Goal: Task Accomplishment & Management: Manage account settings

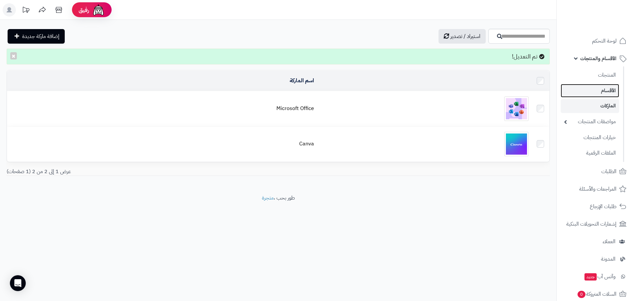
click at [608, 90] on link "الأقسام" at bounding box center [590, 91] width 58 height 14
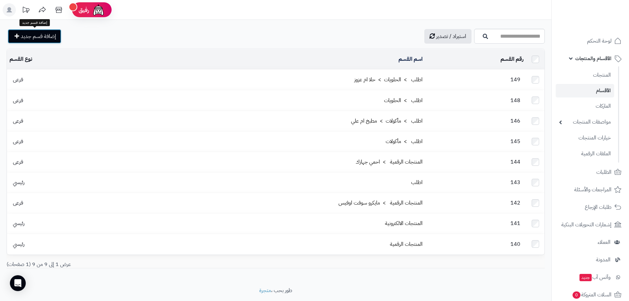
click at [53, 38] on span "إضافة قسم جديد" at bounding box center [38, 36] width 35 height 8
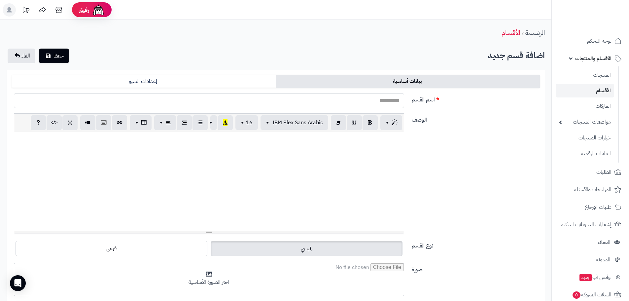
click at [274, 98] on input "اسم القسم" at bounding box center [209, 100] width 390 height 15
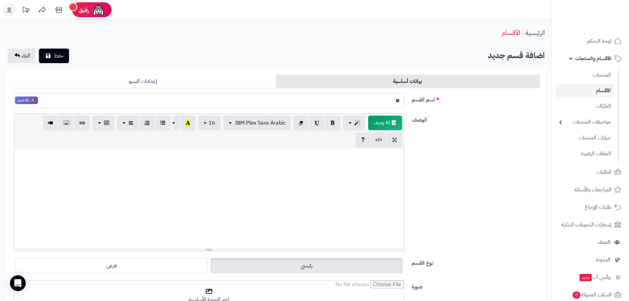
type input "*"
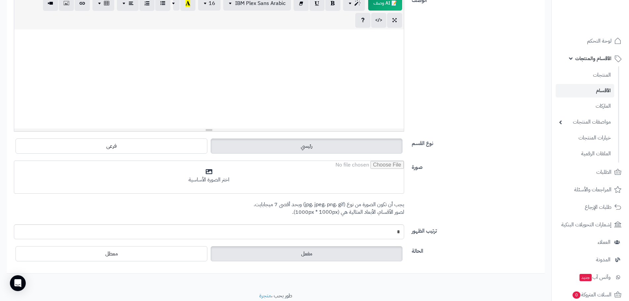
scroll to position [132, 0]
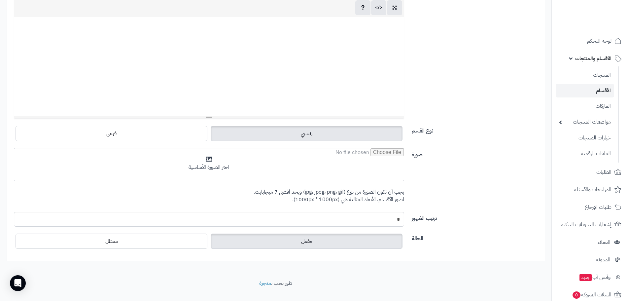
type input "******"
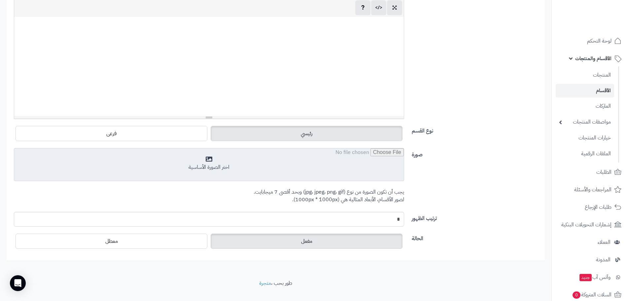
click at [237, 169] on input "file" at bounding box center [209, 164] width 390 height 33
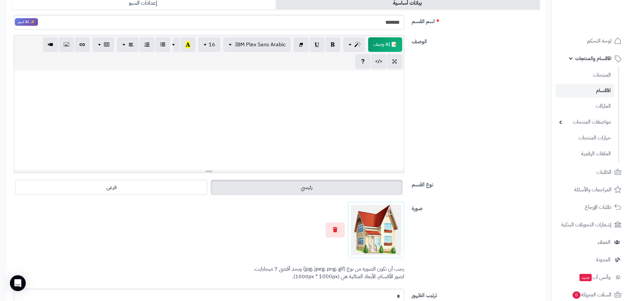
scroll to position [0, 0]
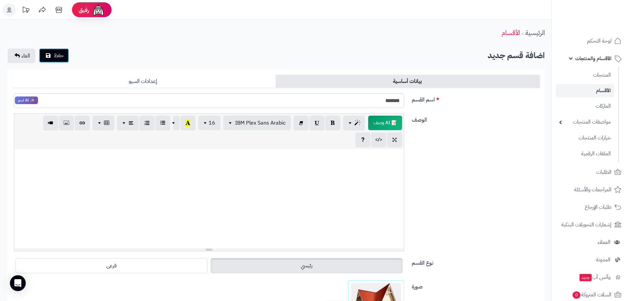
click at [48, 57] on icon "submit" at bounding box center [48, 55] width 5 height 5
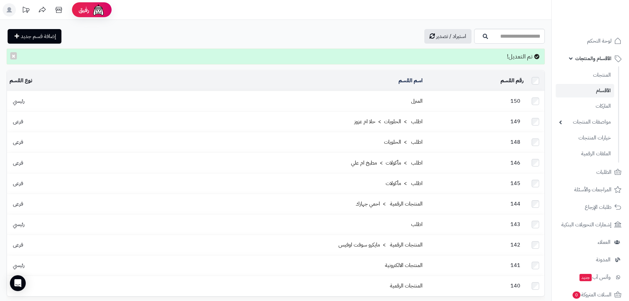
click at [487, 101] on td "150" at bounding box center [475, 101] width 101 height 20
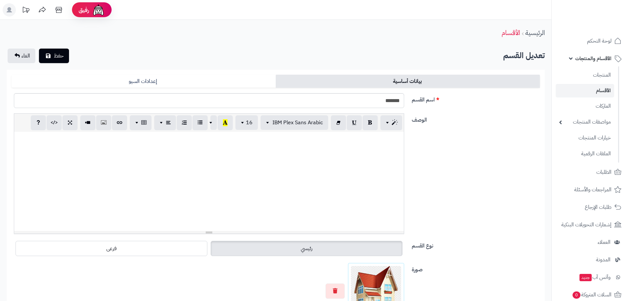
scroll to position [132, 0]
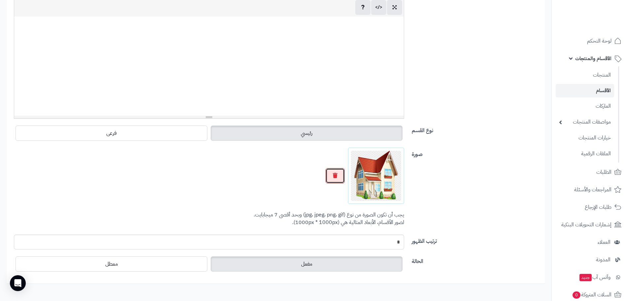
click at [328, 176] on button "button" at bounding box center [335, 175] width 19 height 15
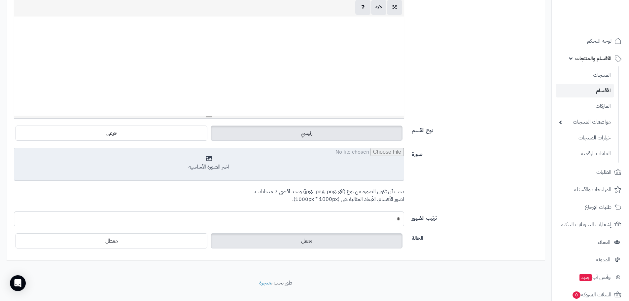
click at [209, 163] on input "file" at bounding box center [209, 164] width 390 height 33
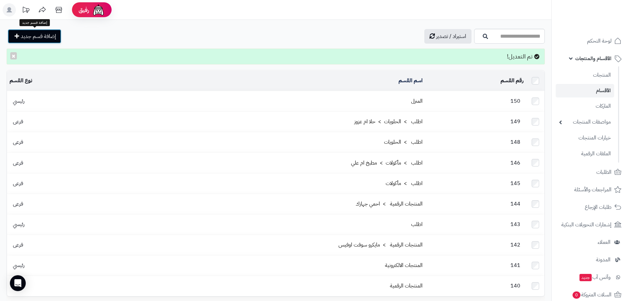
click at [48, 34] on span "إضافة قسم جديد" at bounding box center [38, 36] width 35 height 8
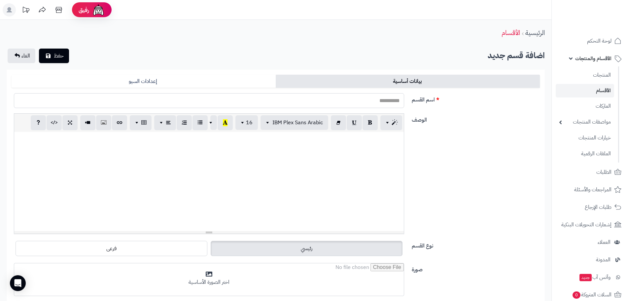
drag, startPoint x: 363, startPoint y: 94, endPoint x: 364, endPoint y: 86, distance: 7.9
click at [364, 86] on form "بيانات أساسية إعدادات السيو العربية اسم القسم الوصف p blockquote pre h1 h2 h3 h…" at bounding box center [276, 223] width 528 height 296
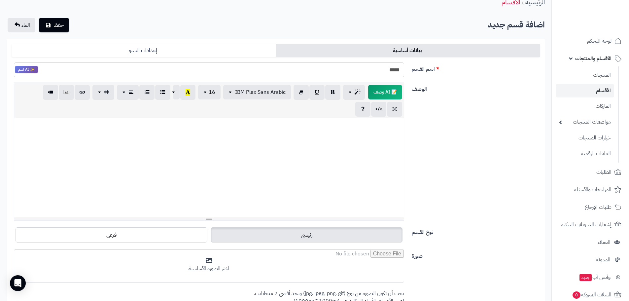
scroll to position [99, 0]
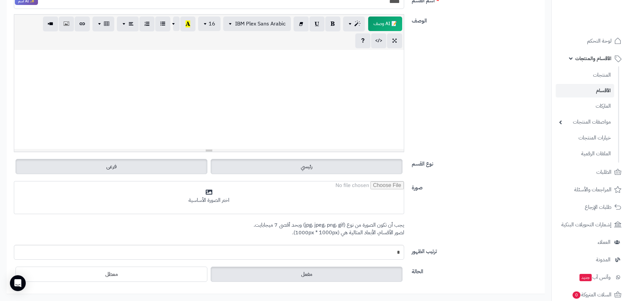
type input "*****"
click at [180, 167] on label "فرعى" at bounding box center [112, 166] width 192 height 15
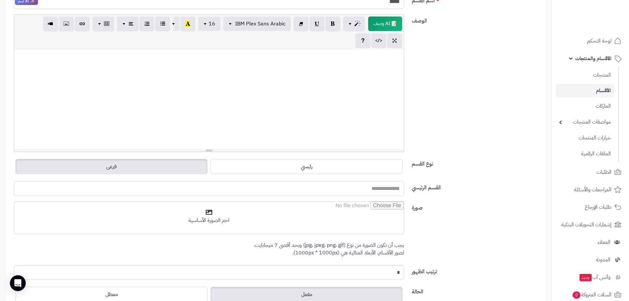
click at [375, 188] on input "القسم الرئيسي" at bounding box center [209, 188] width 390 height 15
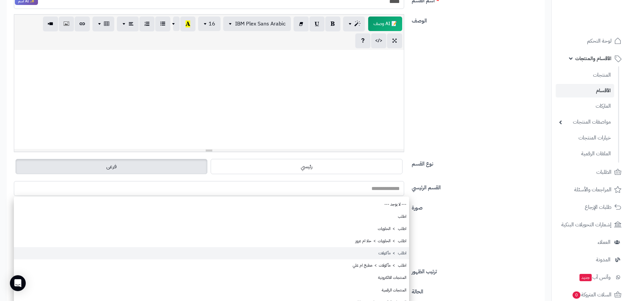
scroll to position [164, 0]
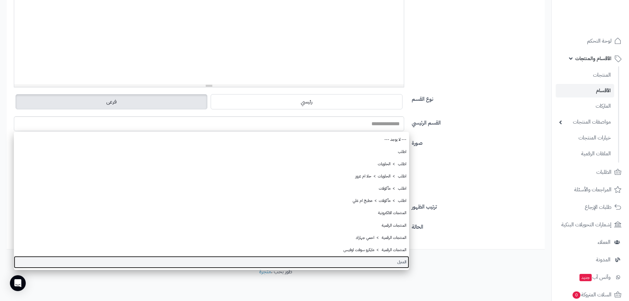
click at [397, 263] on link "المنزل" at bounding box center [211, 262] width 395 height 12
type input "******"
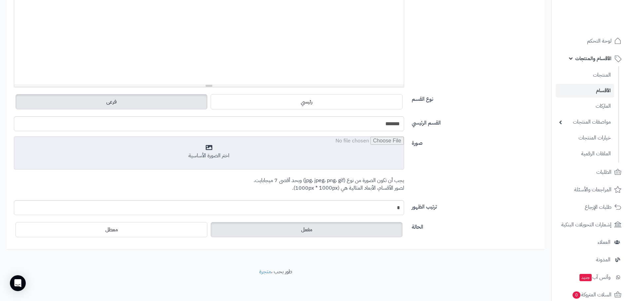
click at [208, 154] on input "file" at bounding box center [209, 153] width 390 height 33
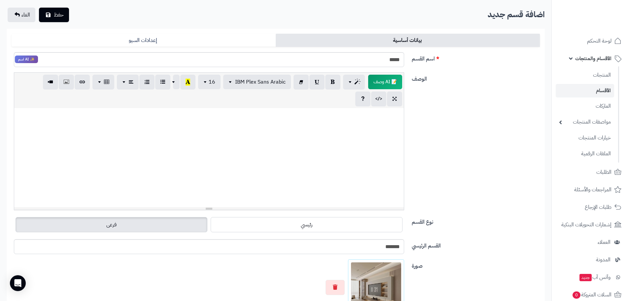
scroll to position [0, 0]
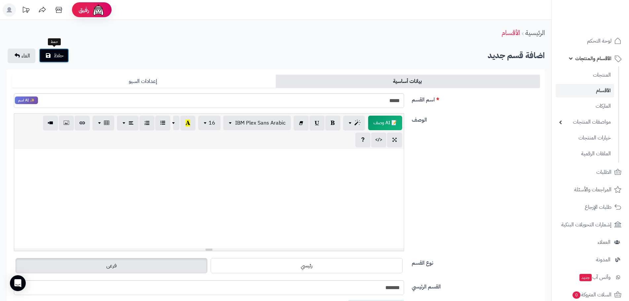
click at [57, 57] on span "حفظ" at bounding box center [59, 56] width 10 height 8
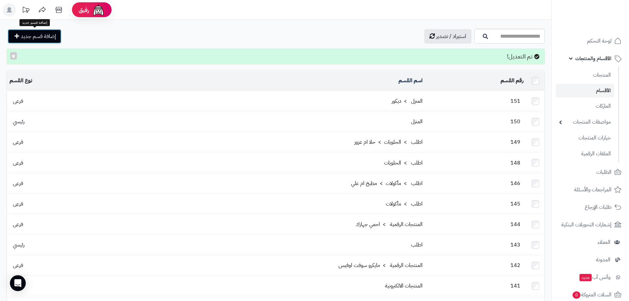
click at [38, 33] on span "إضافة قسم جديد" at bounding box center [38, 36] width 35 height 8
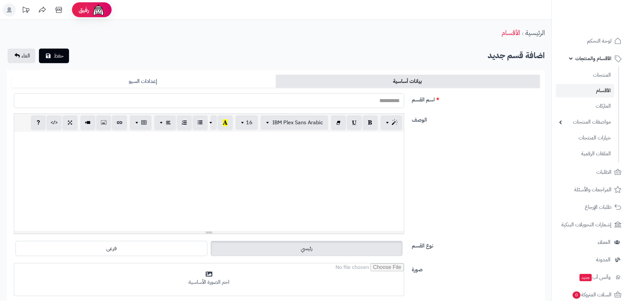
click at [368, 100] on input "اسم القسم" at bounding box center [209, 100] width 390 height 15
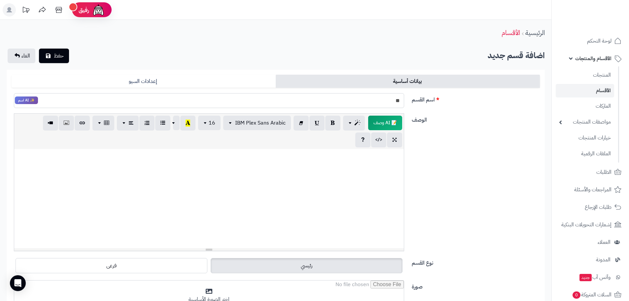
type input "*"
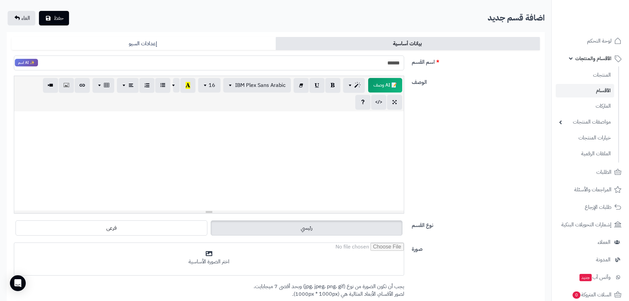
scroll to position [99, 0]
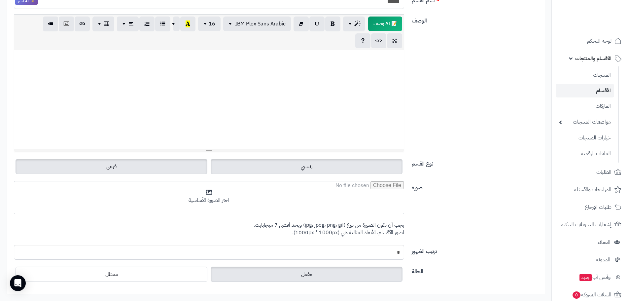
type input "******"
click at [188, 163] on label "فرعى" at bounding box center [112, 166] width 192 height 15
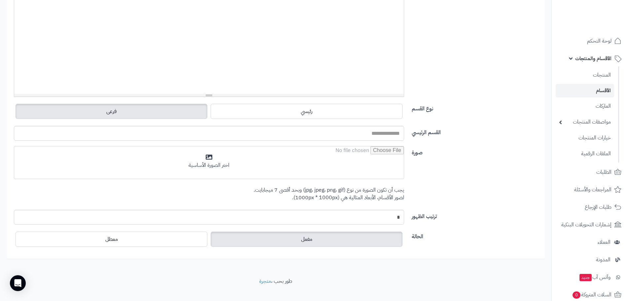
scroll to position [164, 0]
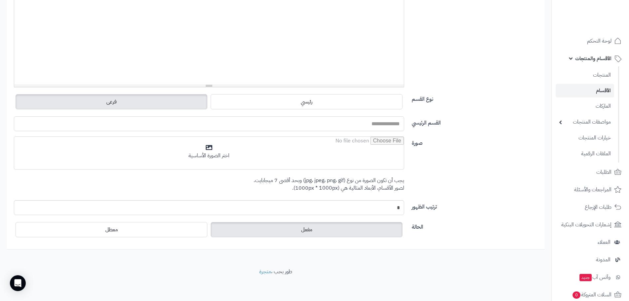
click at [382, 124] on input "القسم الرئيسي" at bounding box center [209, 123] width 390 height 15
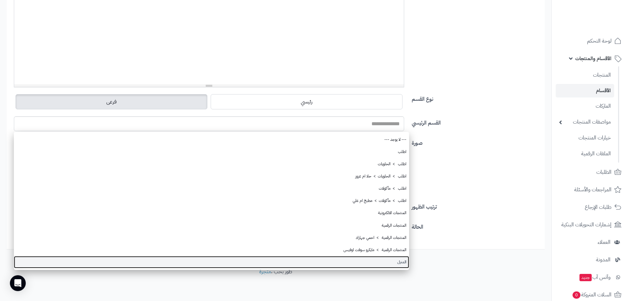
click at [403, 260] on link "المنزل" at bounding box center [211, 262] width 395 height 12
type input "******"
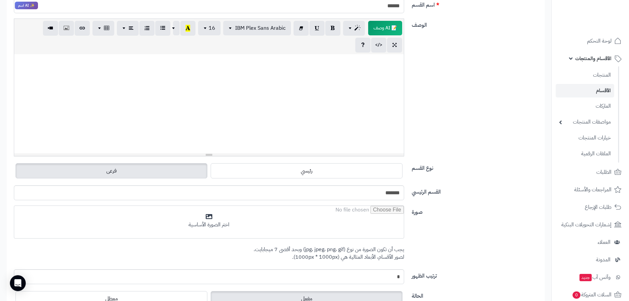
scroll to position [0, 0]
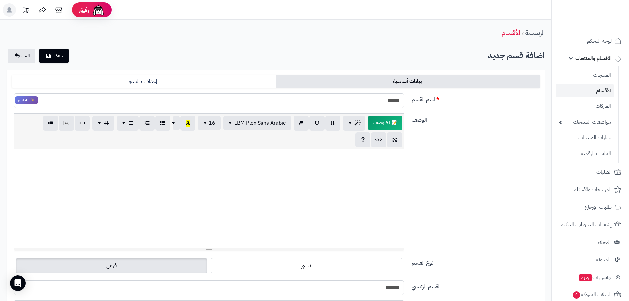
click at [401, 98] on input "******" at bounding box center [209, 100] width 390 height 15
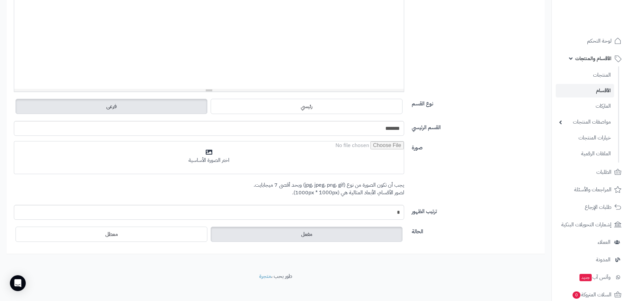
scroll to position [164, 0]
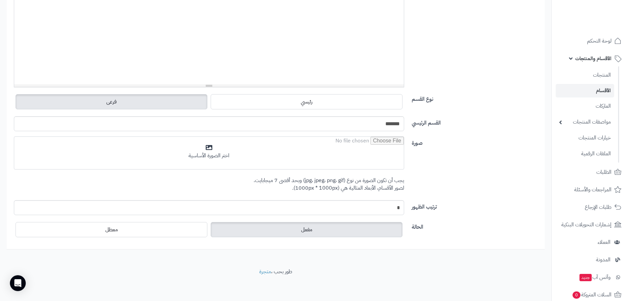
type input "******"
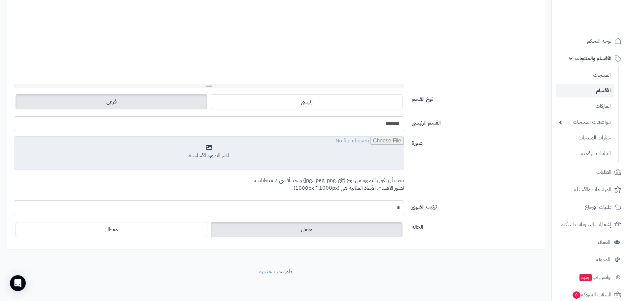
click at [203, 156] on input "file" at bounding box center [209, 153] width 390 height 33
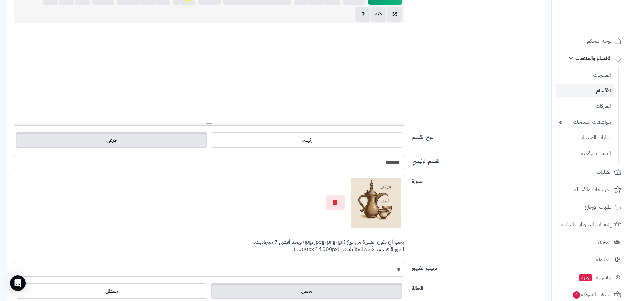
scroll to position [32, 0]
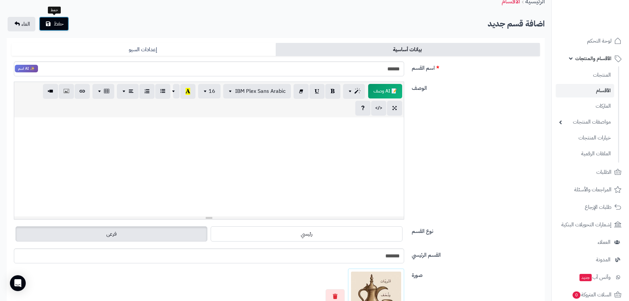
click at [56, 21] on span "حفظ" at bounding box center [59, 24] width 10 height 8
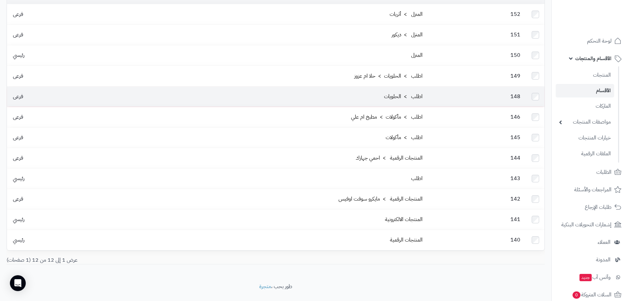
scroll to position [89, 0]
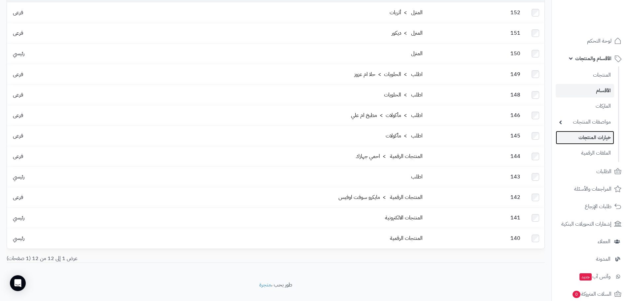
click at [597, 134] on link "خيارات المنتجات" at bounding box center [585, 138] width 58 height 14
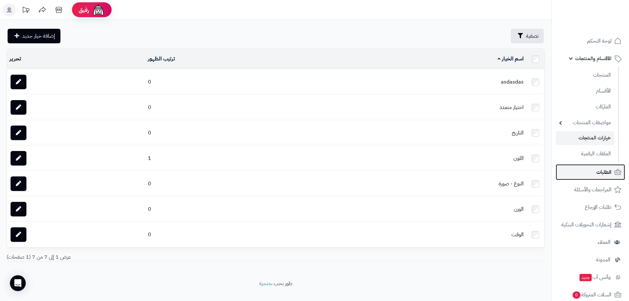
click at [605, 167] on span "الطلبات" at bounding box center [603, 171] width 15 height 9
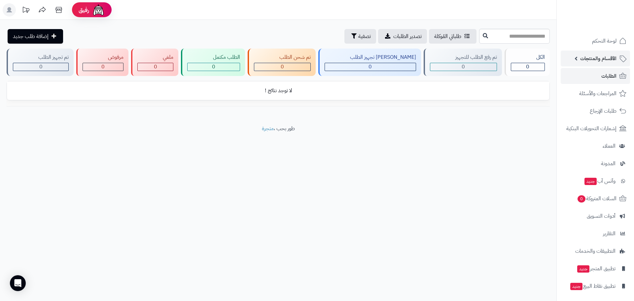
click at [599, 57] on span "الأقسام والمنتجات" at bounding box center [598, 58] width 36 height 9
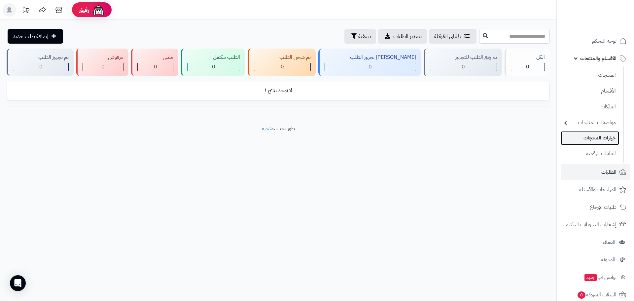
click at [604, 133] on link "خيارات المنتجات" at bounding box center [590, 138] width 58 height 14
